Goal: Transaction & Acquisition: Purchase product/service

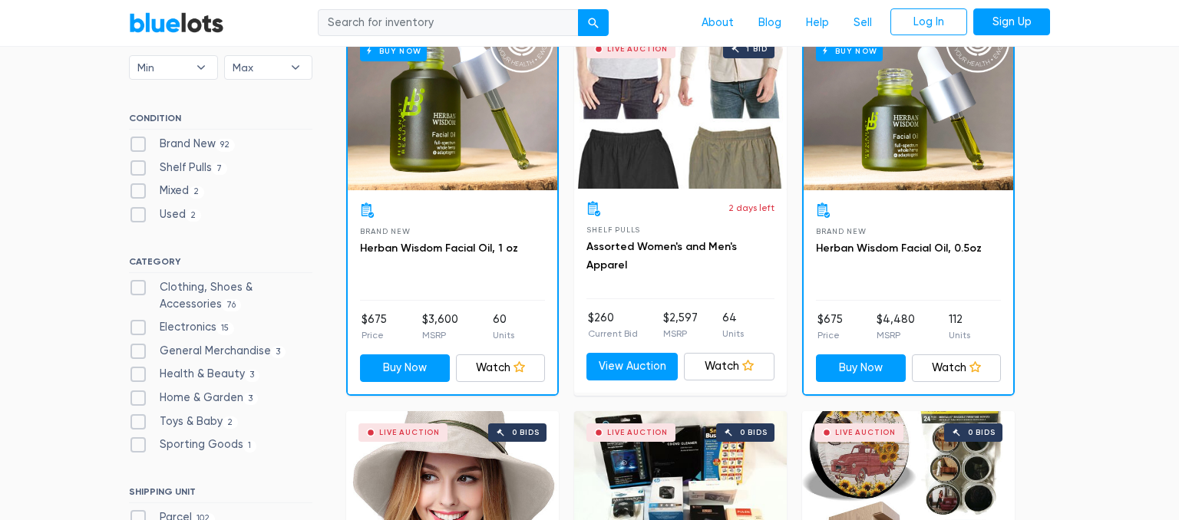
scroll to position [486, 0]
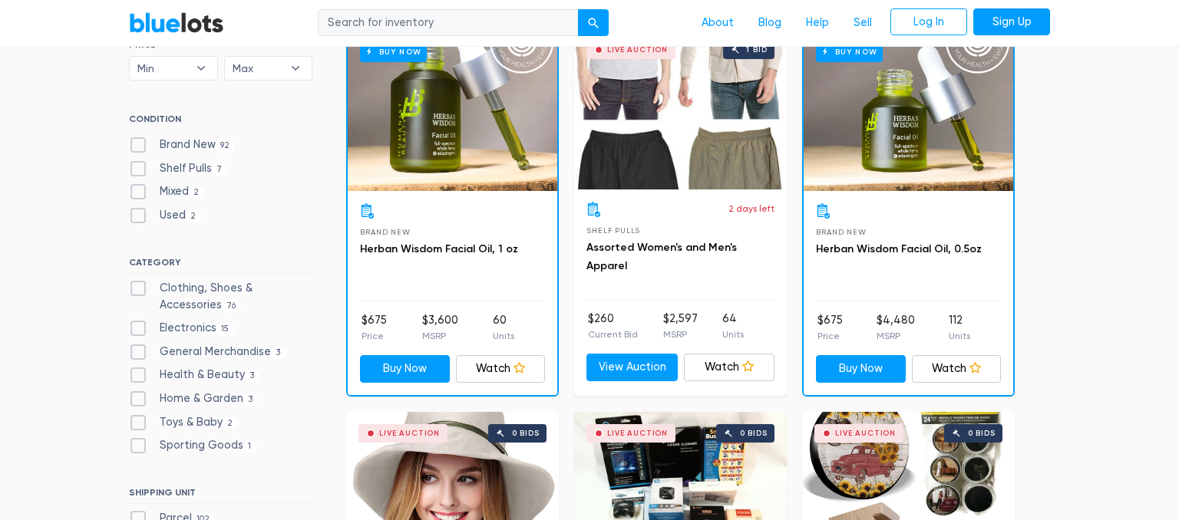
click at [135, 145] on label "Brand New 92" at bounding box center [182, 145] width 106 height 17
click at [135, 145] on New"] "Brand New 92" at bounding box center [134, 142] width 10 height 10
checkbox New"] "true"
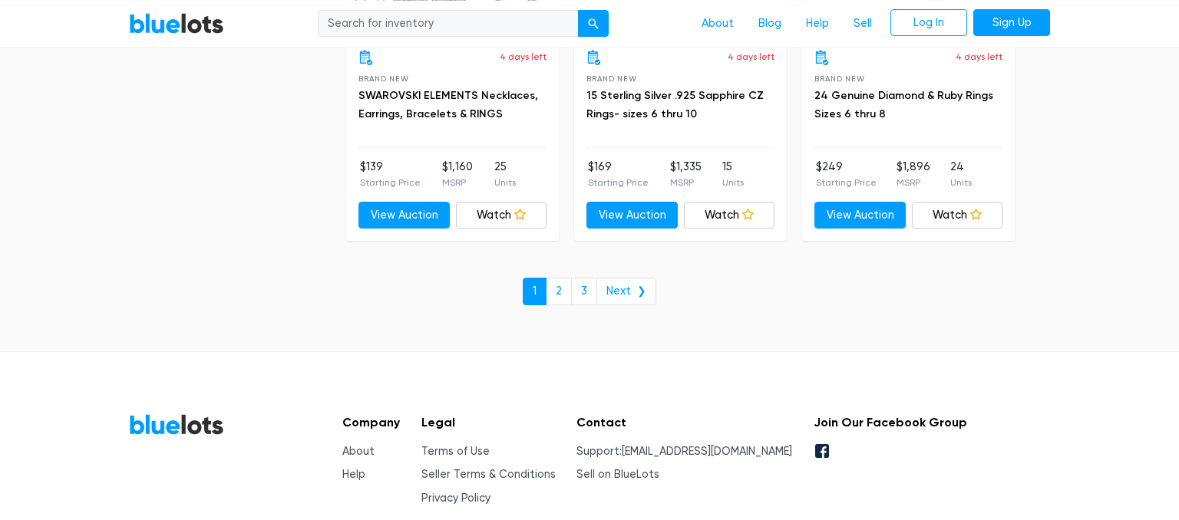
scroll to position [6805, 0]
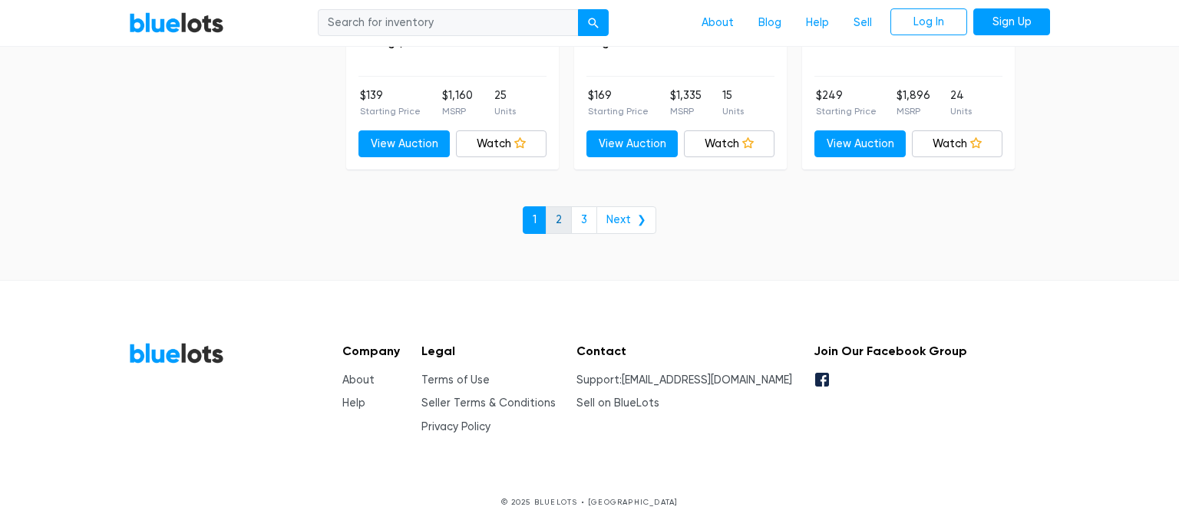
click at [562, 213] on link "2" at bounding box center [559, 220] width 26 height 28
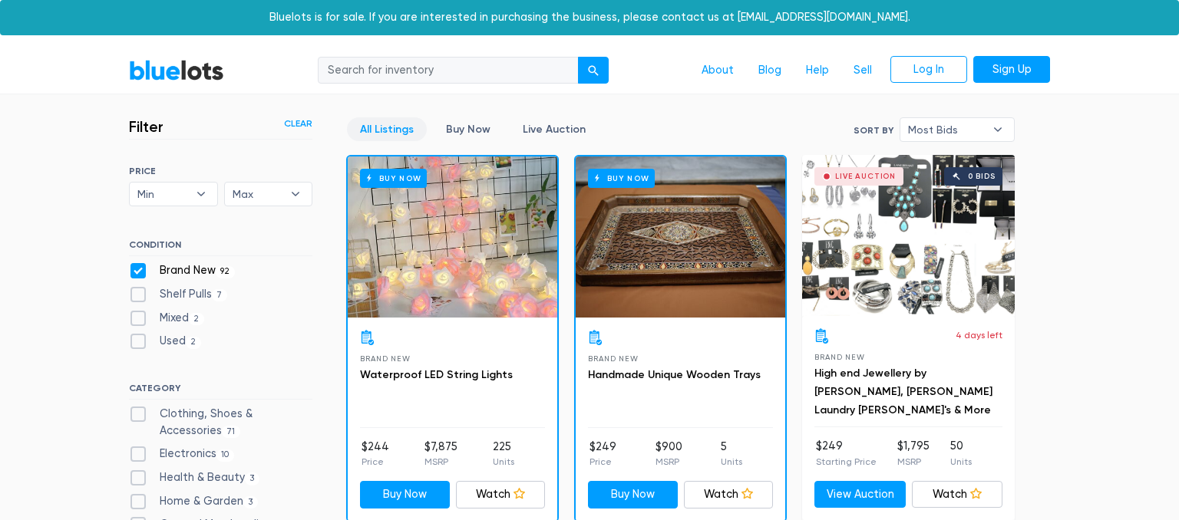
click at [308, 120] on link "Clear" at bounding box center [298, 124] width 28 height 14
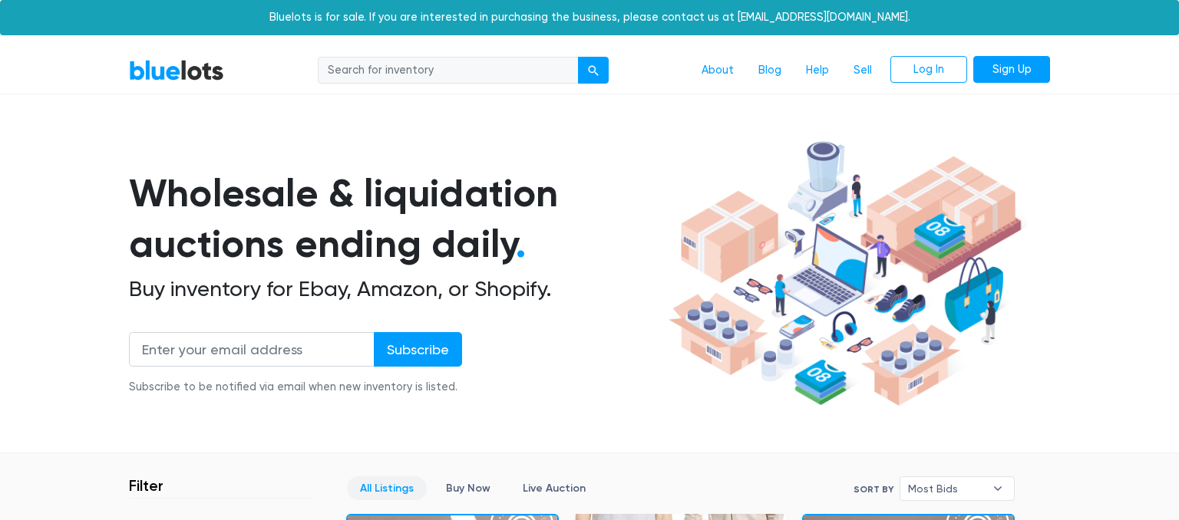
scroll to position [413, 0]
